Goal: Task Accomplishment & Management: Complete application form

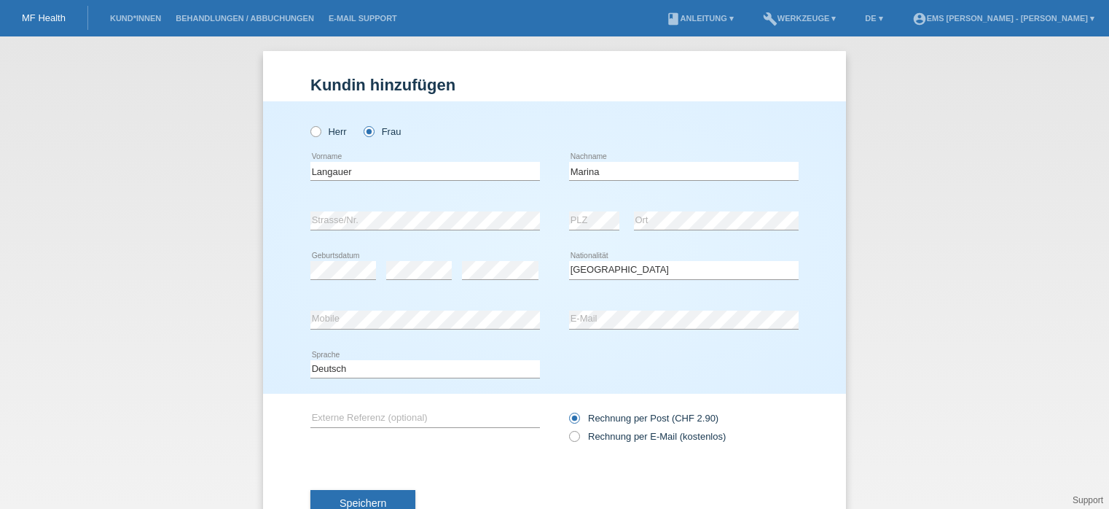
select select "CH"
click at [595, 174] on input "Marina" at bounding box center [684, 171] width 230 height 18
type input "Marineide"
click at [657, 124] on div "Herr Frau" at bounding box center [555, 123] width 488 height 45
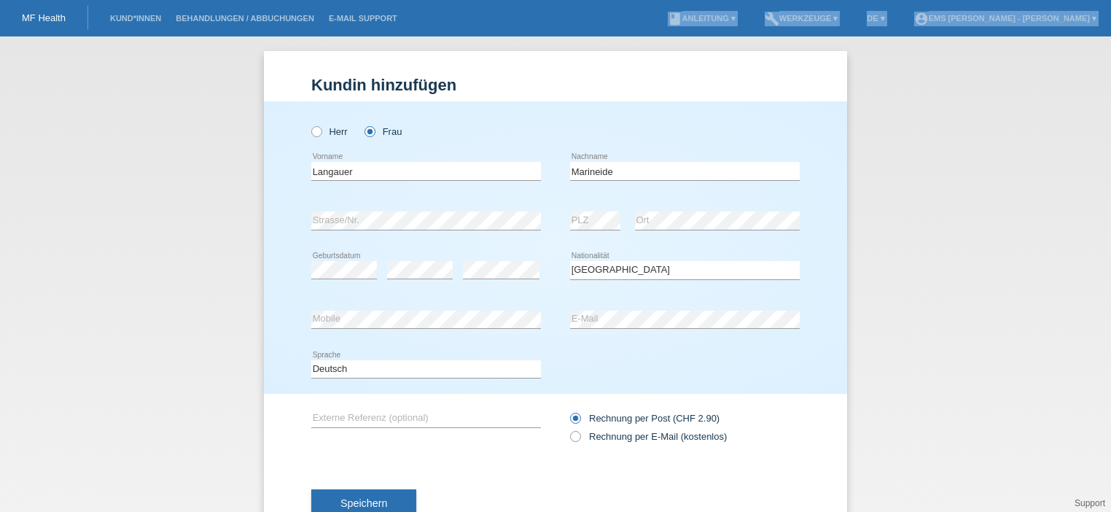
drag, startPoint x: 490, startPoint y: 10, endPoint x: 498, endPoint y: -121, distance: 131.4
click at [498, 0] on html "MF Health Kund*innen Behandlungen / Abbuchungen E-Mail Support menu account_cir…" at bounding box center [555, 18] width 1111 height 36
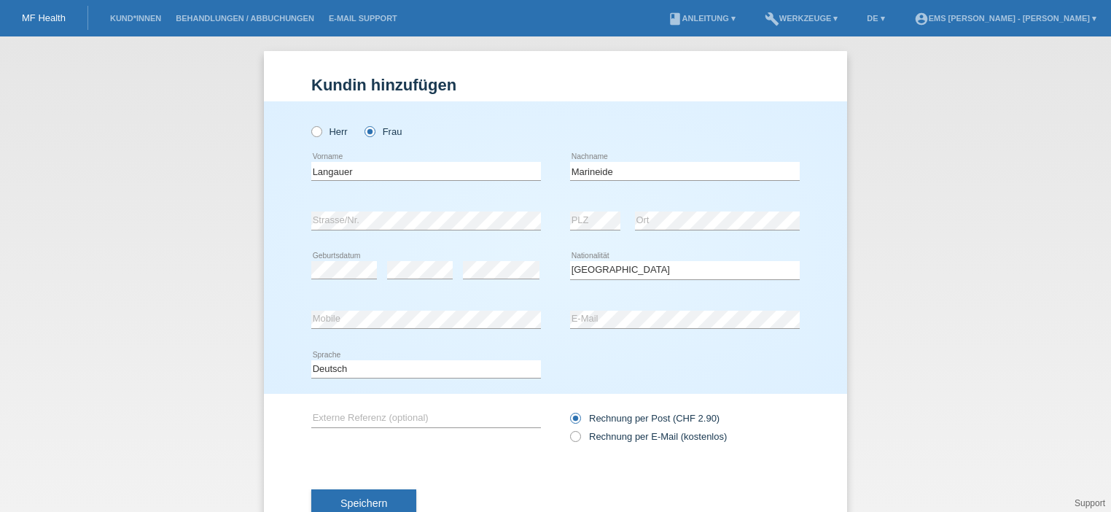
click at [939, 152] on div "Kund*in hinzufügen Kunde hinzufügen Kundin hinzufügen Herr Frau Langauer error …" at bounding box center [555, 273] width 1111 height 475
drag, startPoint x: 819, startPoint y: 9, endPoint x: 772, endPoint y: -55, distance: 79.3
click at [772, 0] on html "MF Health Kund*innen Behandlungen / Abbuchungen E-Mail Support menu account_cir…" at bounding box center [555, 18] width 1111 height 36
click at [367, 504] on span "Speichern" at bounding box center [363, 503] width 47 height 12
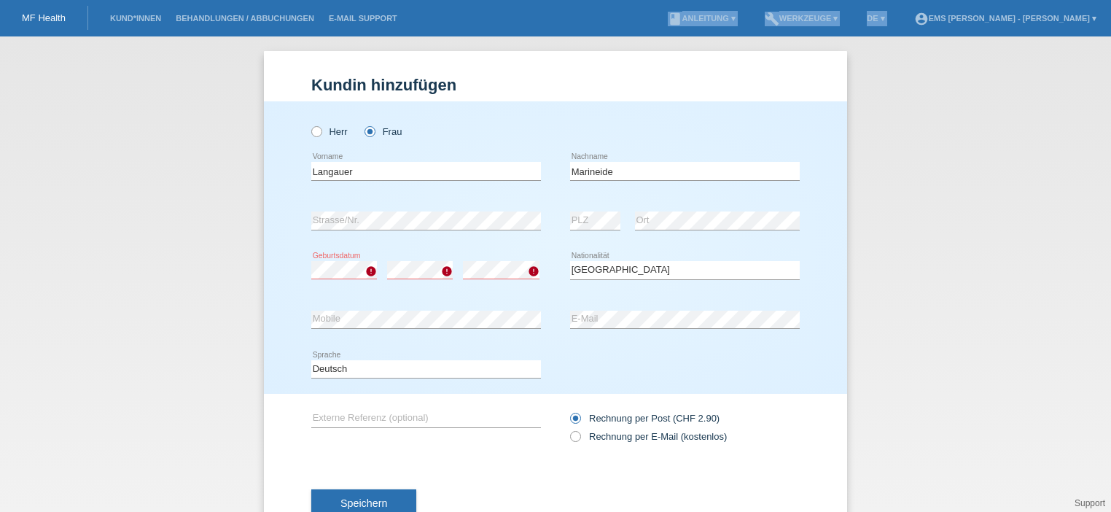
click at [375, 497] on span "Speichern" at bounding box center [363, 503] width 47 height 12
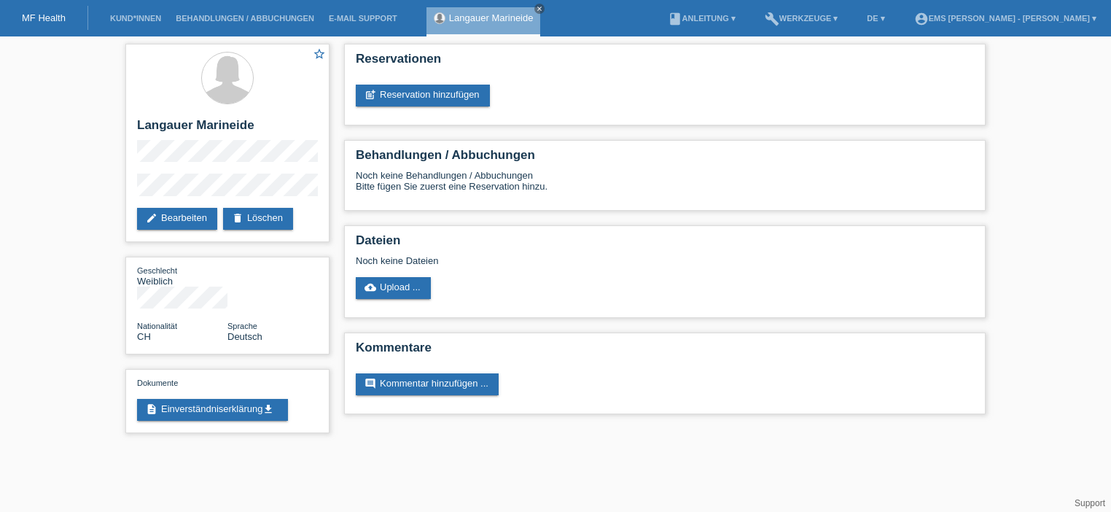
click at [405, 91] on link "post_add Reservation hinzufügen" at bounding box center [423, 96] width 134 height 22
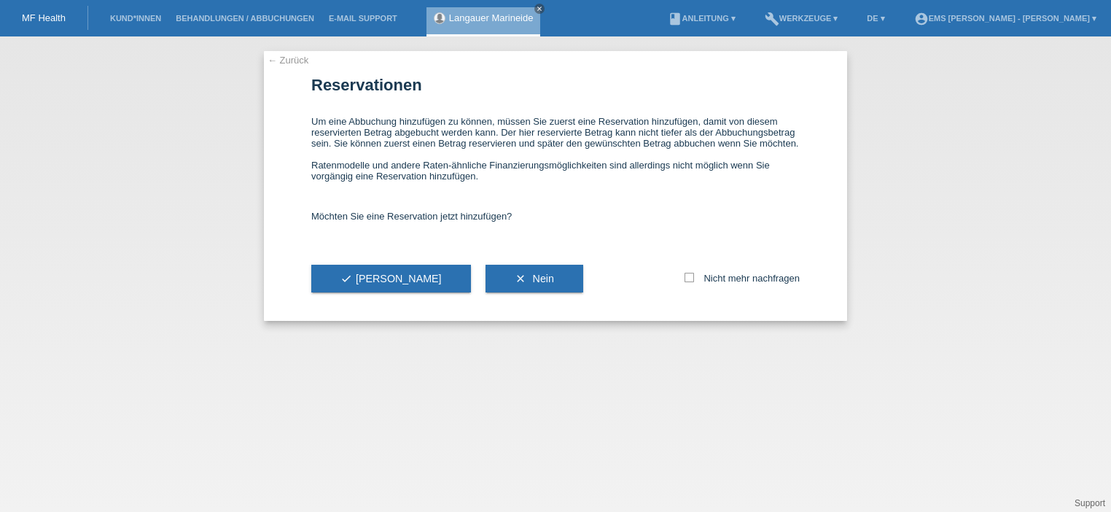
click at [361, 272] on button "check Ja" at bounding box center [391, 279] width 160 height 28
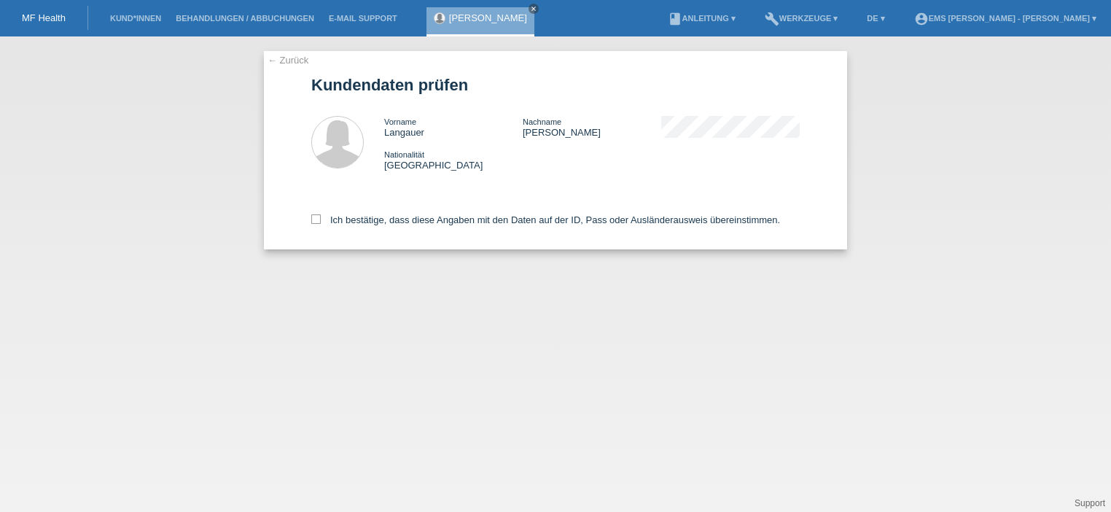
drag, startPoint x: 0, startPoint y: 0, endPoint x: 315, endPoint y: 219, distance: 383.7
click at [315, 219] on div "← Zurück Kundendaten prüfen Vorname Langauer Nachname Marineide Nationalität Sc…" at bounding box center [555, 273] width 1111 height 475
click at [315, 219] on icon at bounding box center [315, 218] width 9 height 9
click at [315, 219] on input "Ich bestätige, dass diese Angaben mit den Daten auf der ID, Pass oder Ausländer…" at bounding box center [315, 218] width 9 height 9
checkbox input "true"
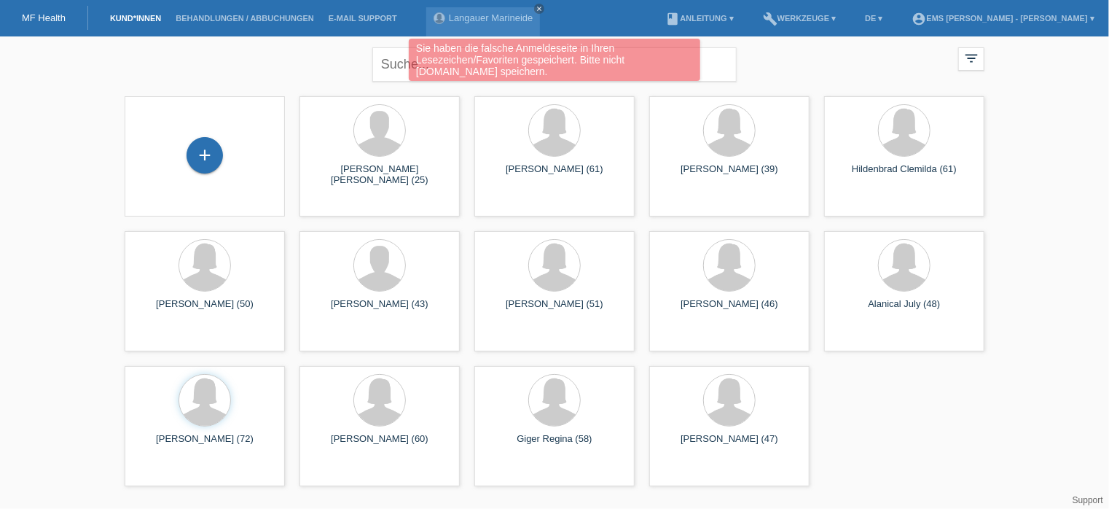
click at [509, 19] on link "Langauer Marineide" at bounding box center [491, 17] width 85 height 11
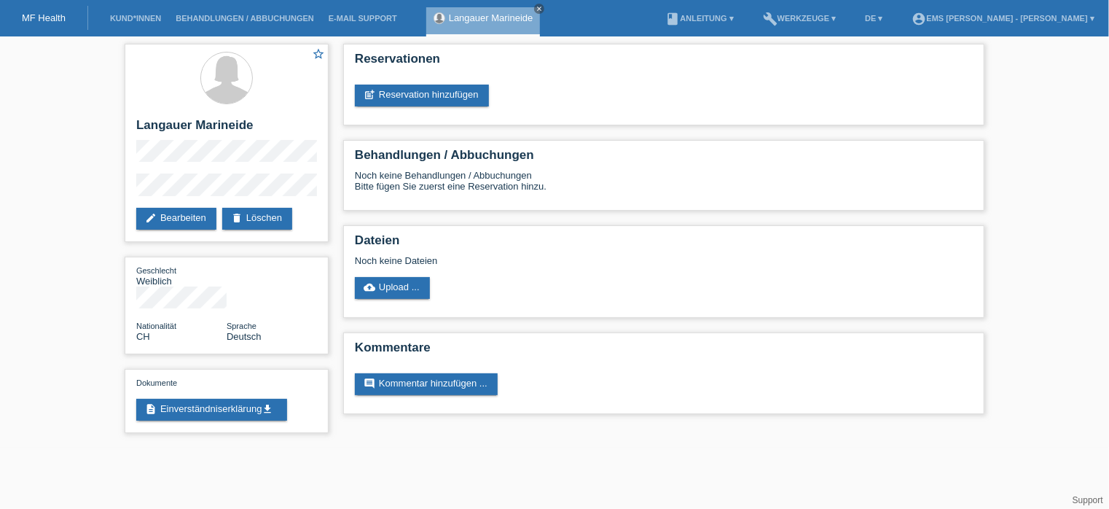
click at [272, 218] on link "delete Löschen" at bounding box center [257, 219] width 70 height 22
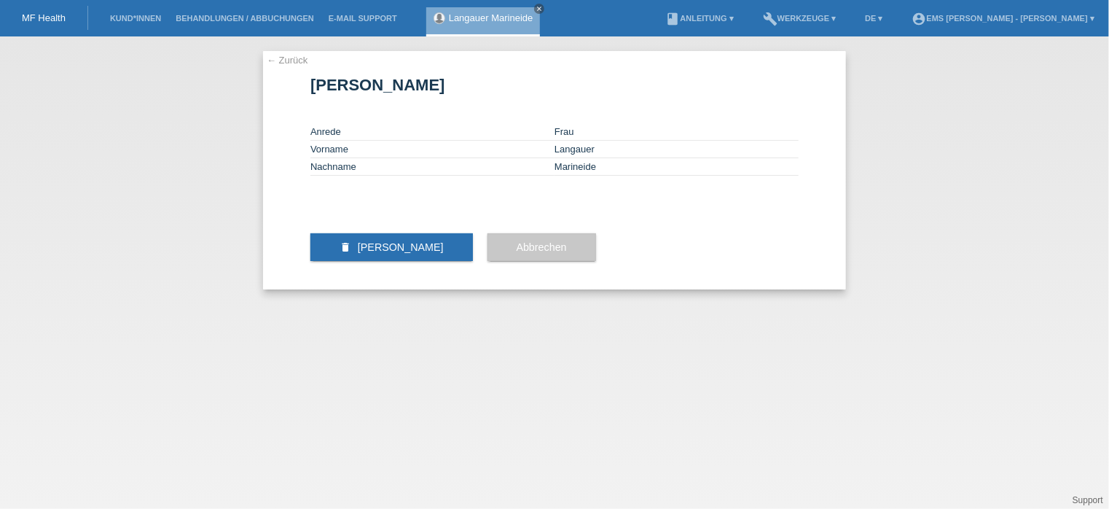
click at [405, 253] on span "[PERSON_NAME]" at bounding box center [401, 247] width 86 height 12
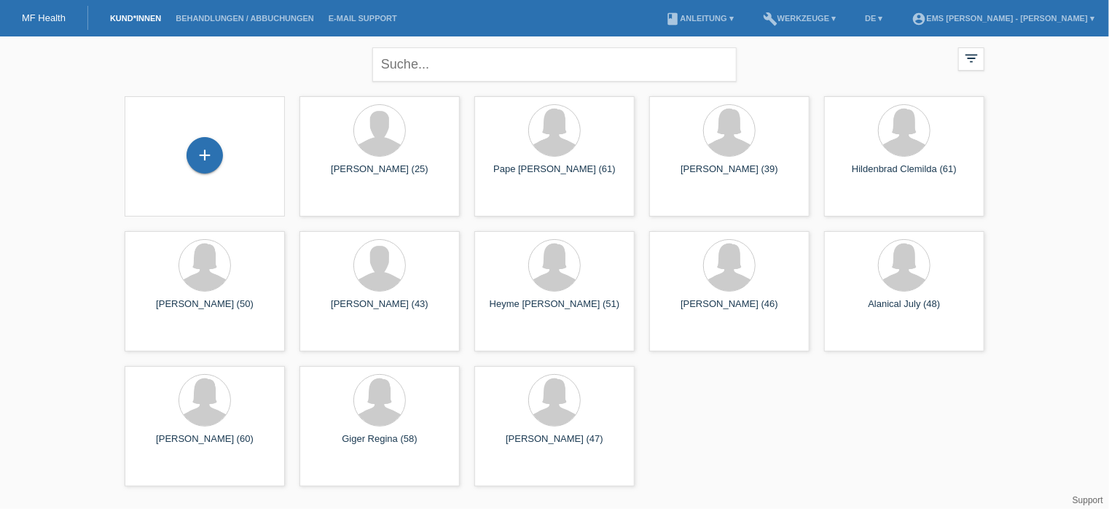
click at [199, 158] on div "+" at bounding box center [205, 155] width 36 height 36
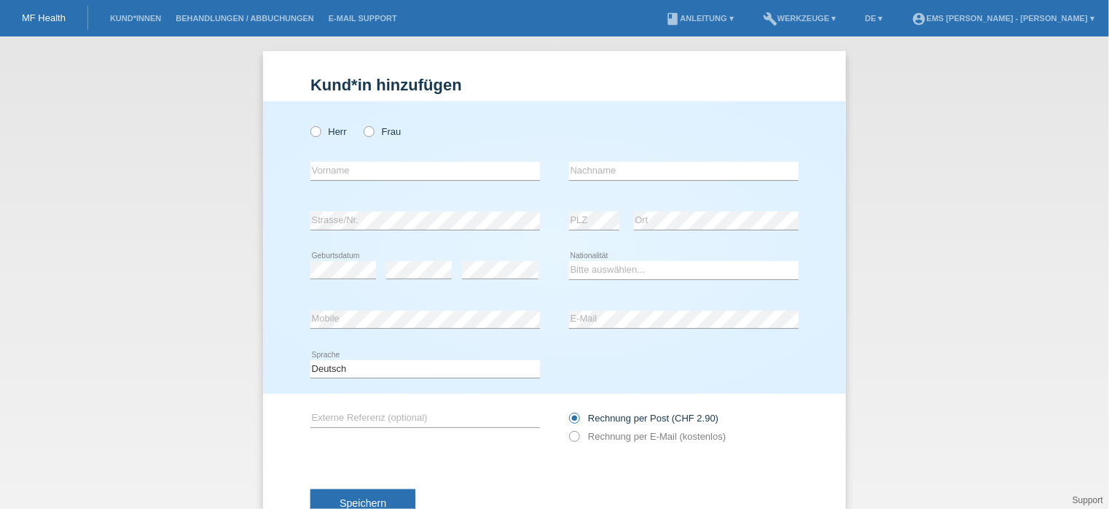
click at [361, 124] on icon at bounding box center [361, 124] width 0 height 0
click at [364, 129] on input "Frau" at bounding box center [368, 130] width 9 height 9
radio input "true"
click at [323, 168] on input "text" at bounding box center [425, 171] width 230 height 18
type input "m"
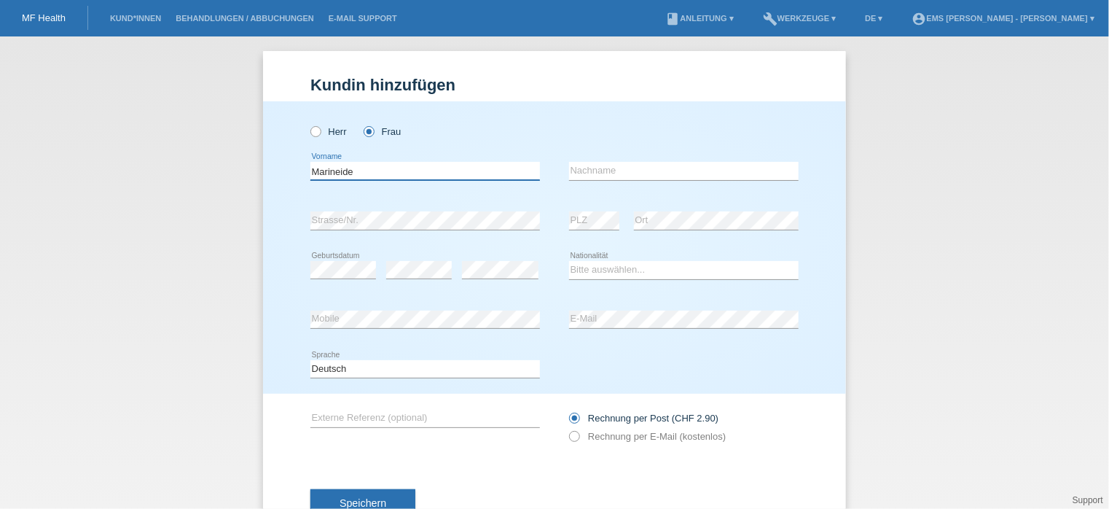
type input "Marineide"
click at [574, 170] on input "text" at bounding box center [684, 171] width 230 height 18
type input "Marineide"
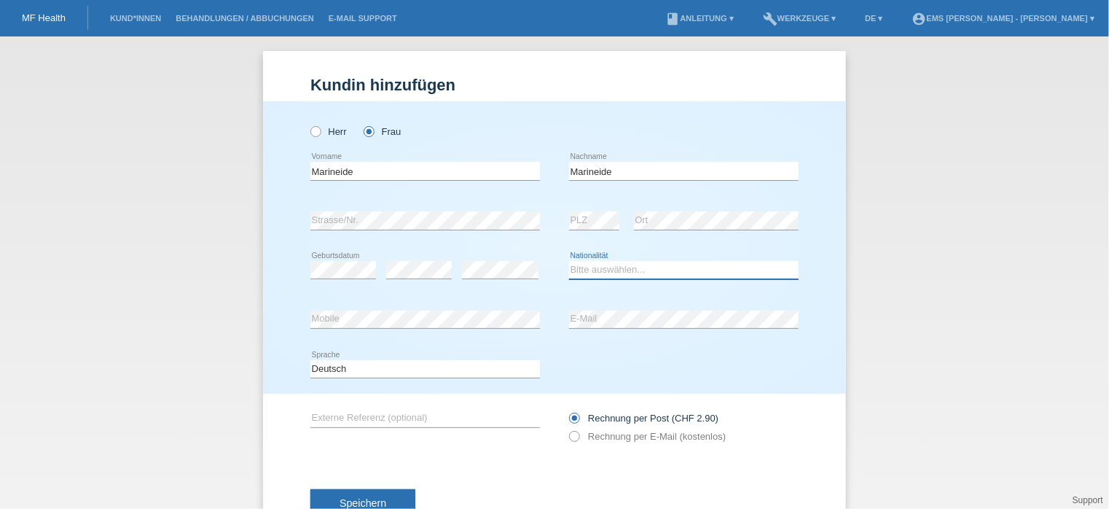
select select "CH"
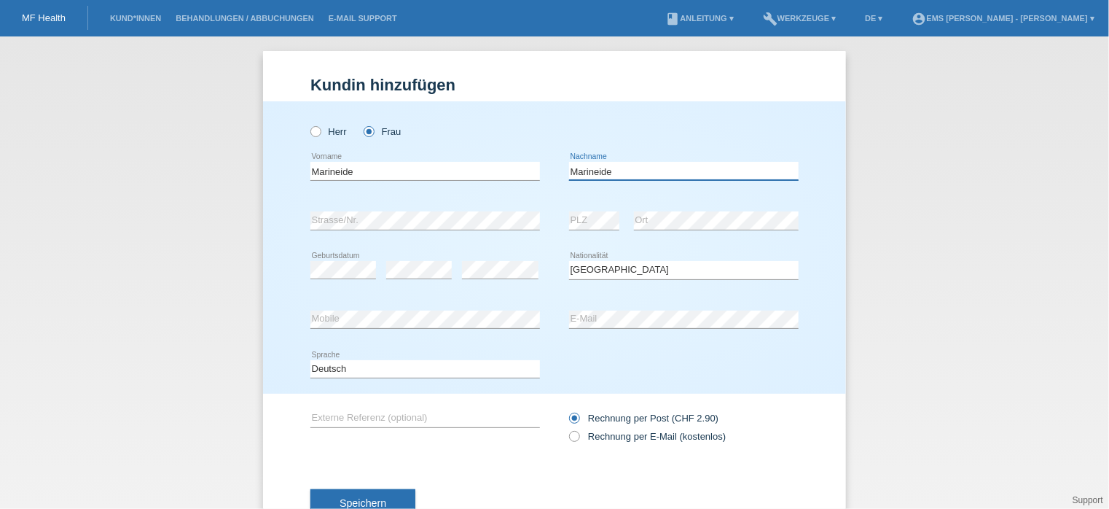
scroll to position [50, 0]
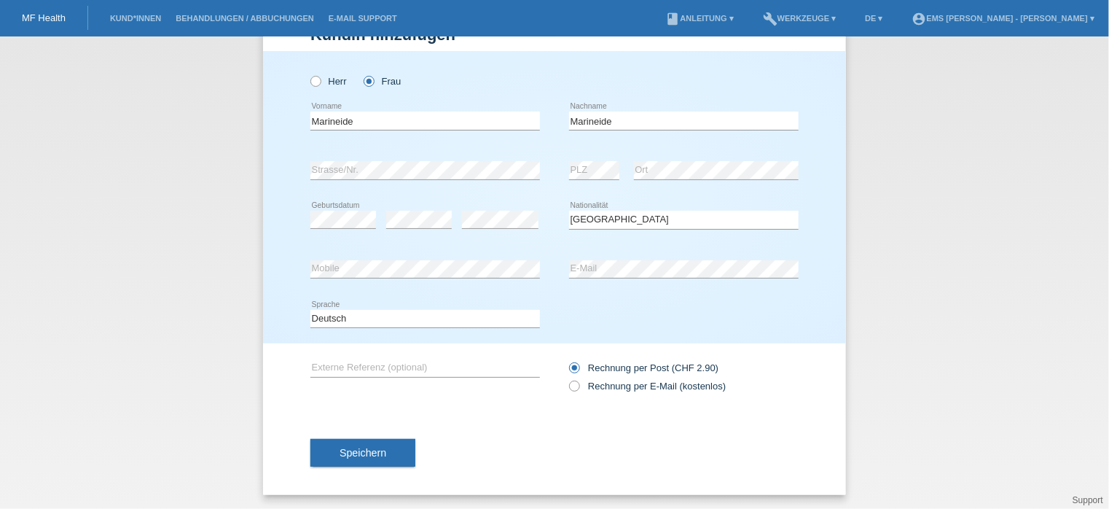
click at [351, 455] on span "Speichern" at bounding box center [363, 453] width 47 height 12
click at [361, 455] on span "Speichern" at bounding box center [363, 453] width 47 height 12
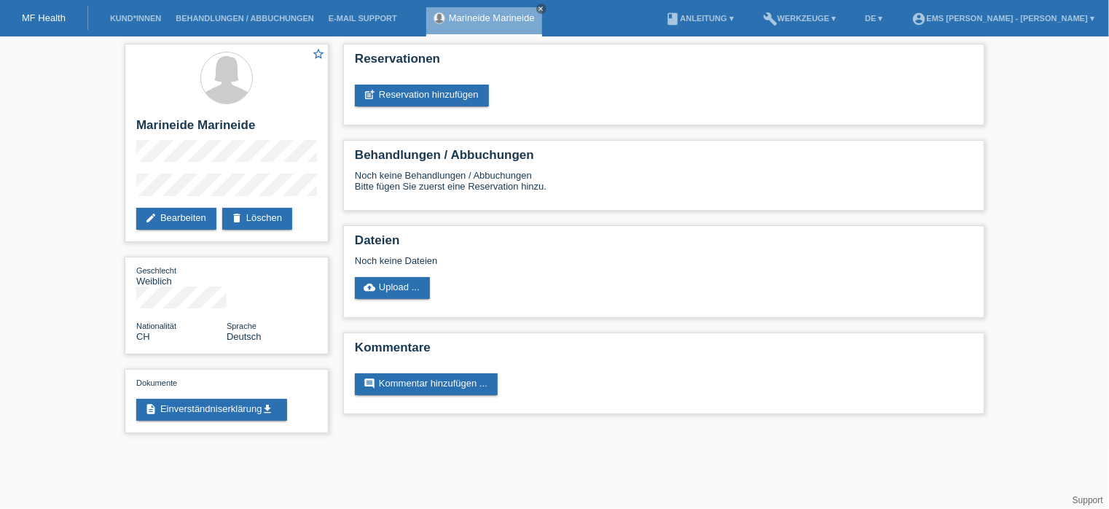
click at [449, 96] on link "post_add Reservation hinzufügen" at bounding box center [422, 96] width 134 height 22
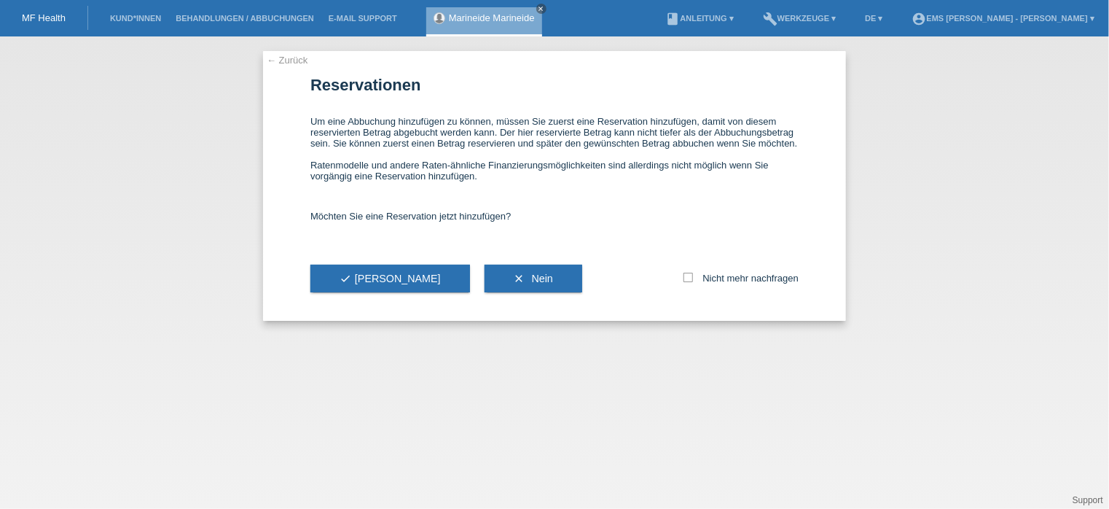
click at [361, 278] on span "check Ja" at bounding box center [390, 279] width 101 height 12
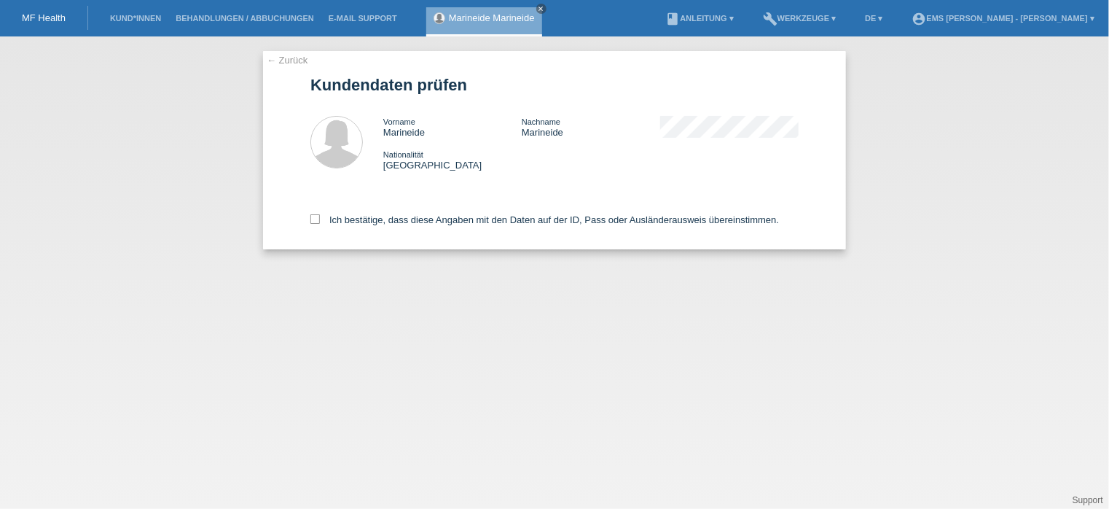
click at [315, 219] on icon at bounding box center [314, 218] width 9 height 9
click at [315, 219] on input "Ich bestätige, dass diese Angaben mit den Daten auf der ID, Pass oder Ausländer…" at bounding box center [314, 218] width 9 height 9
checkbox input "true"
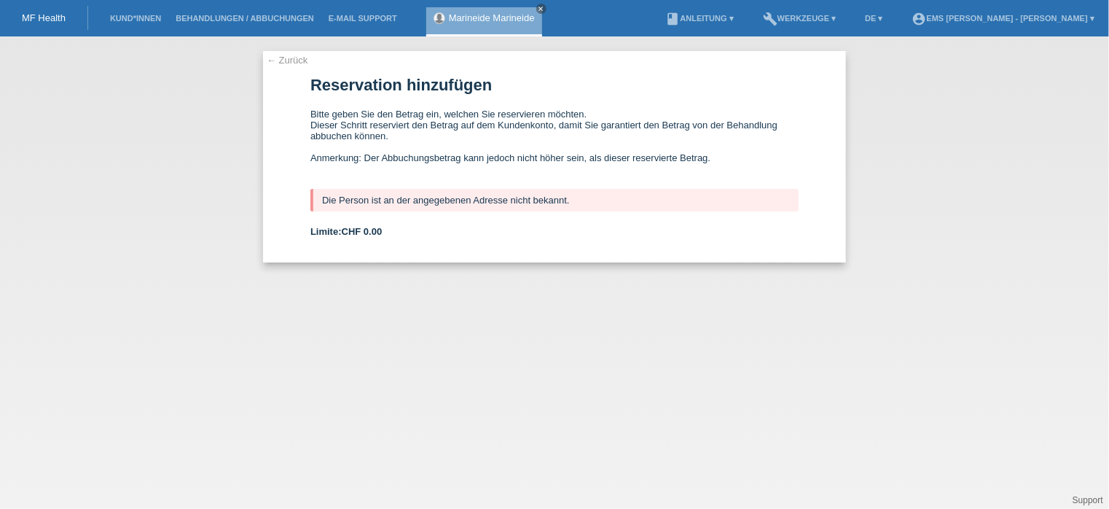
click at [286, 58] on link "← Zurück" at bounding box center [287, 60] width 41 height 11
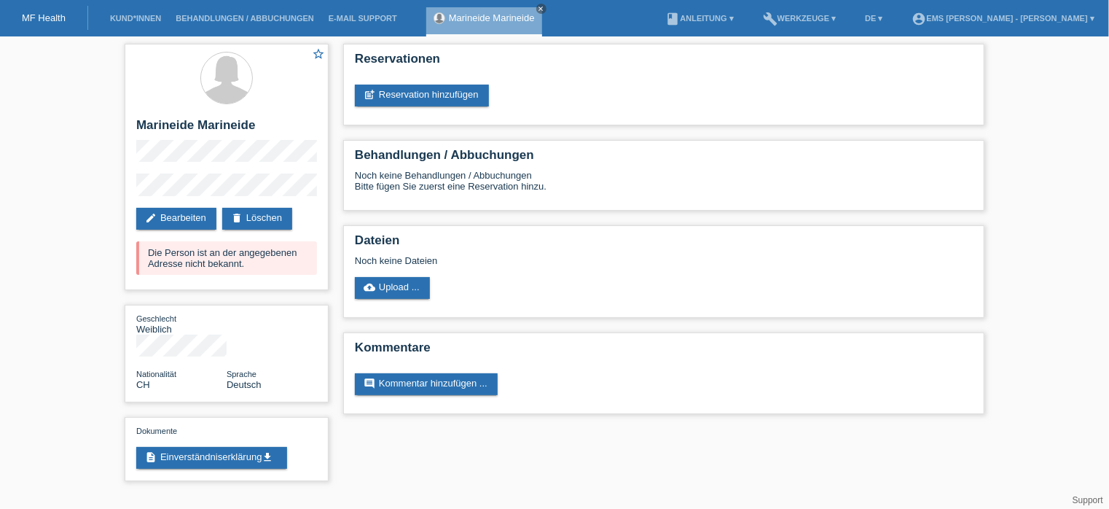
click at [193, 219] on link "edit Bearbeiten" at bounding box center [176, 219] width 80 height 22
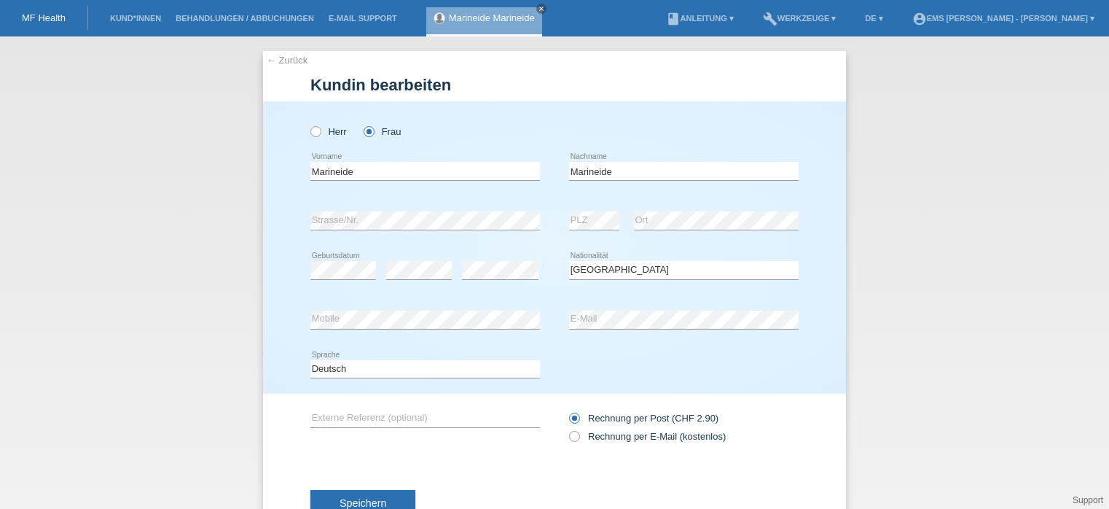
select select "CH"
click at [609, 172] on input "Marineide" at bounding box center [684, 171] width 230 height 18
type input "M"
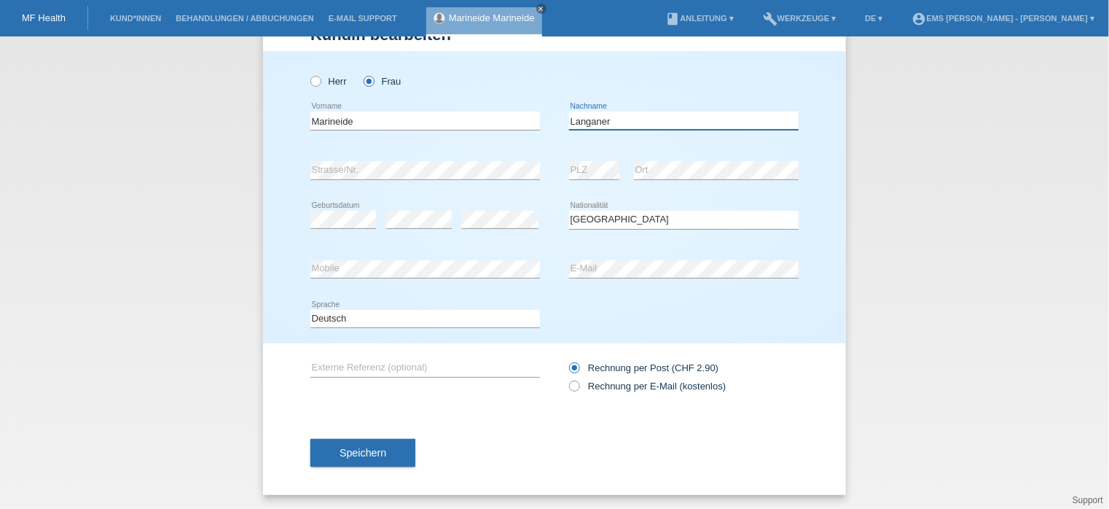
type input "Langaner"
click at [353, 450] on span "Speichern" at bounding box center [363, 453] width 47 height 12
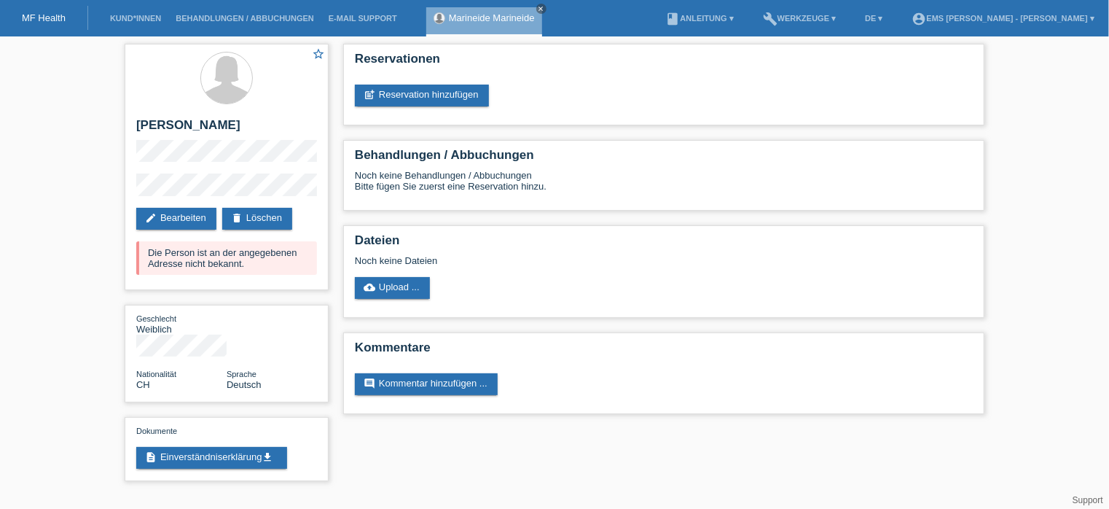
click at [452, 91] on link "post_add Reservation hinzufügen" at bounding box center [422, 96] width 134 height 22
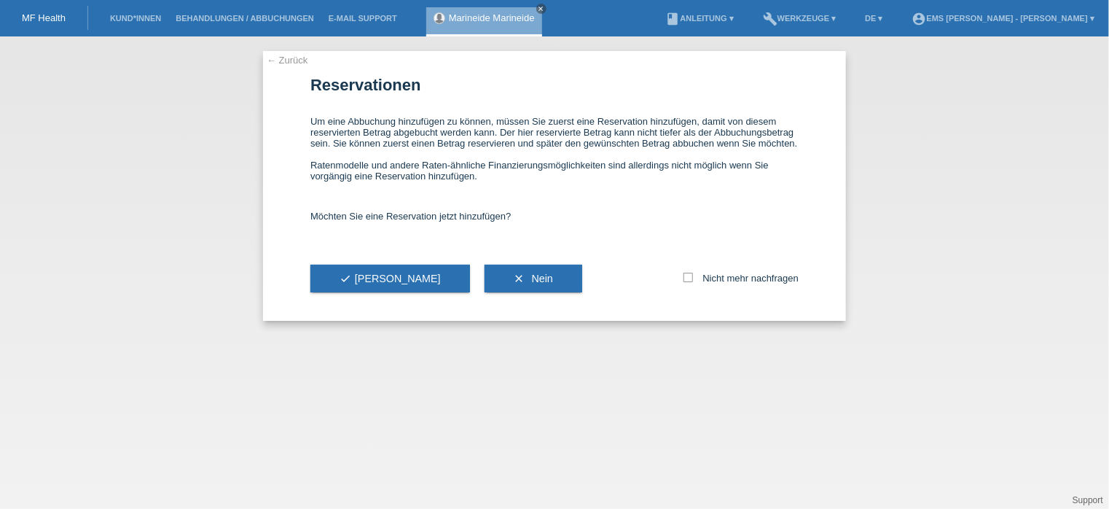
click at [350, 278] on icon "check" at bounding box center [346, 279] width 12 height 12
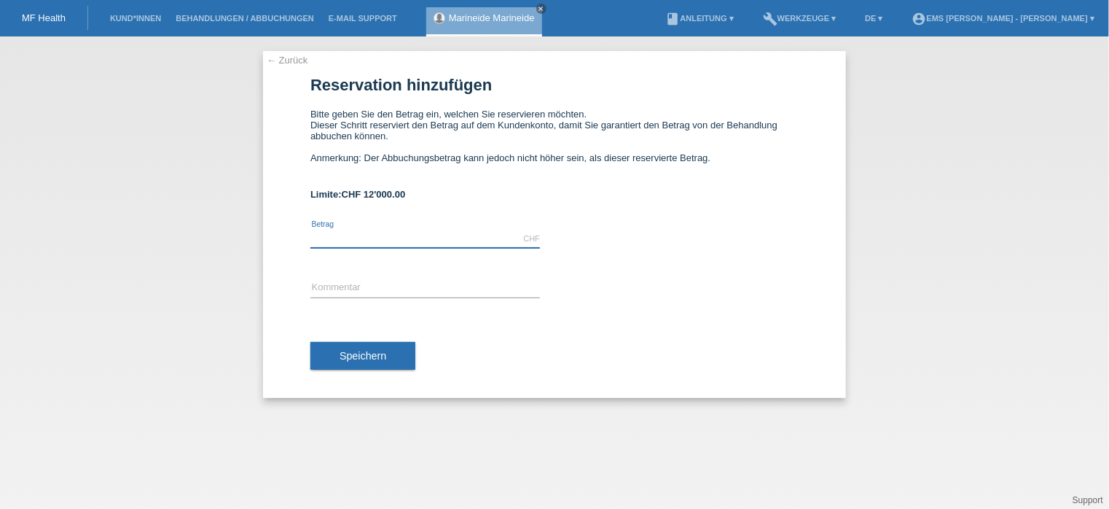
click at [371, 236] on input "text" at bounding box center [425, 239] width 230 height 18
type input "2297.00"
click at [407, 289] on input "text" at bounding box center [425, 288] width 230 height 18
type input "12 Monate"
click at [369, 361] on span "Speichern" at bounding box center [363, 356] width 47 height 12
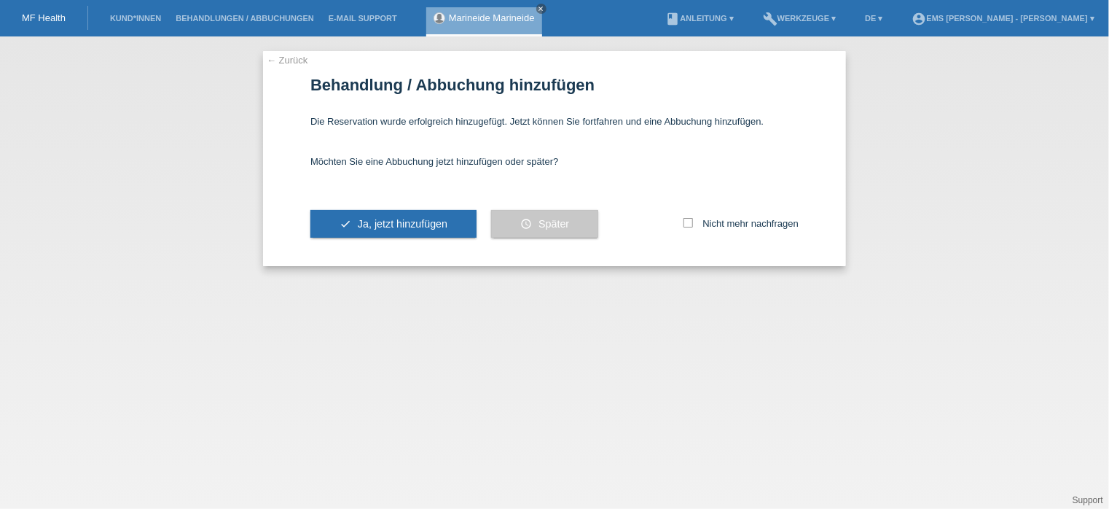
click at [422, 219] on span "Ja, jetzt hinzufügen" at bounding box center [403, 224] width 90 height 12
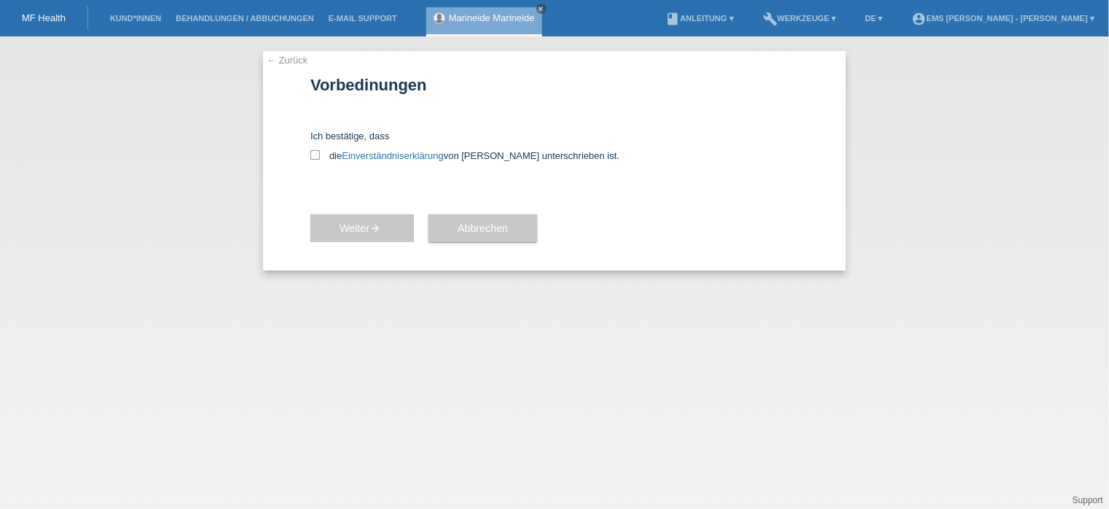
click at [317, 154] on icon at bounding box center [314, 154] width 9 height 9
click at [317, 154] on input "die Einverständniserklärung von der Kundin unterschrieben ist." at bounding box center [314, 154] width 9 height 9
checkbox input "true"
drag, startPoint x: 364, startPoint y: 230, endPoint x: 805, endPoint y: 103, distance: 459.3
drag, startPoint x: 805, startPoint y: 103, endPoint x: 363, endPoint y: 224, distance: 458.6
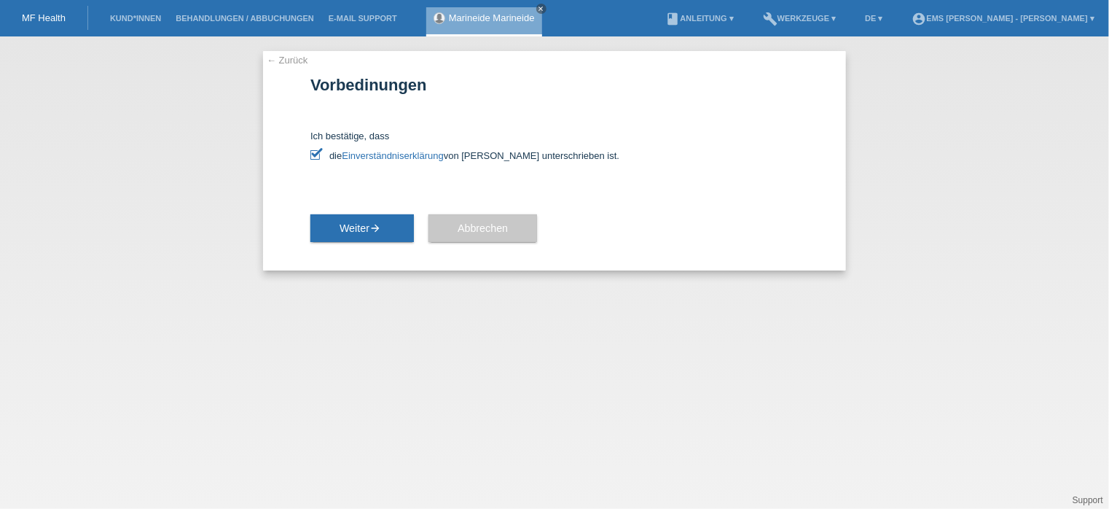
drag, startPoint x: 363, startPoint y: 224, endPoint x: 715, endPoint y: 192, distance: 353.5
drag, startPoint x: 715, startPoint y: 192, endPoint x: 707, endPoint y: 208, distance: 17.9
click at [707, 208] on div "Weiter arrow_forward Abbrechen" at bounding box center [554, 228] width 488 height 85
click at [355, 228] on span "Weiter arrow_forward" at bounding box center [362, 228] width 45 height 12
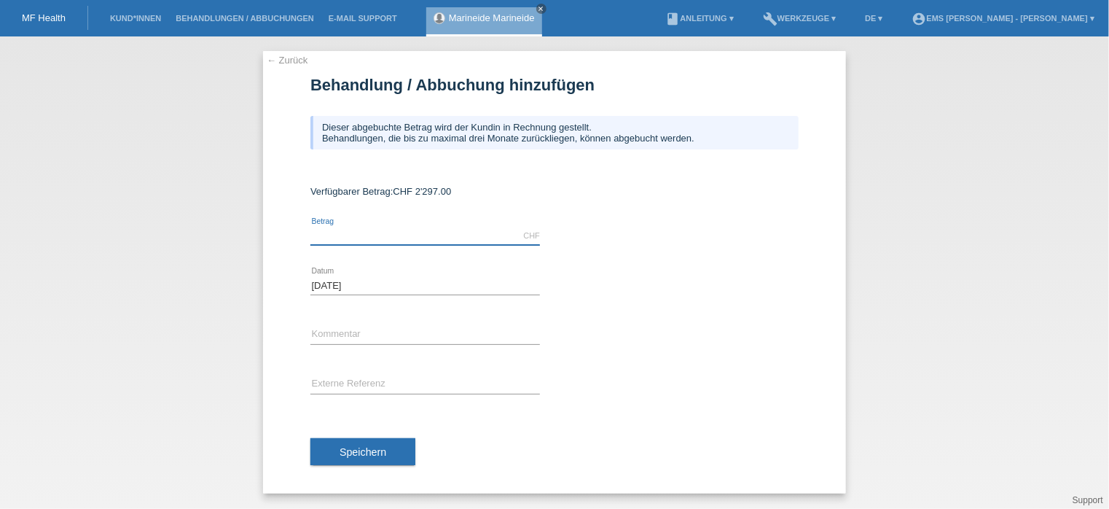
click at [426, 229] on input "text" at bounding box center [425, 236] width 230 height 18
type input "2297.00"
click at [371, 448] on span "Speichern" at bounding box center [363, 452] width 47 height 12
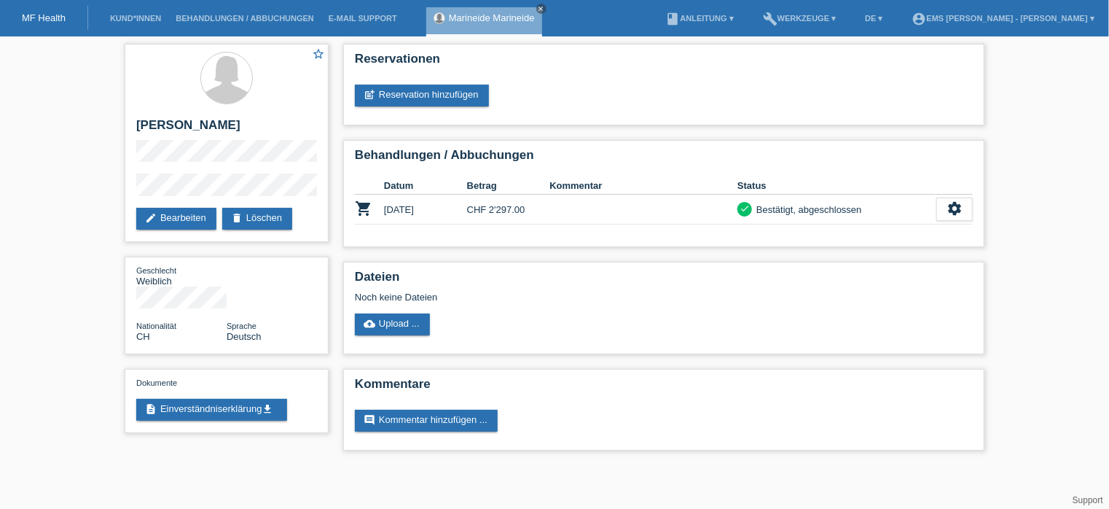
click at [38, 20] on link "MF Health" at bounding box center [44, 17] width 44 height 11
